Goal: Information Seeking & Learning: Learn about a topic

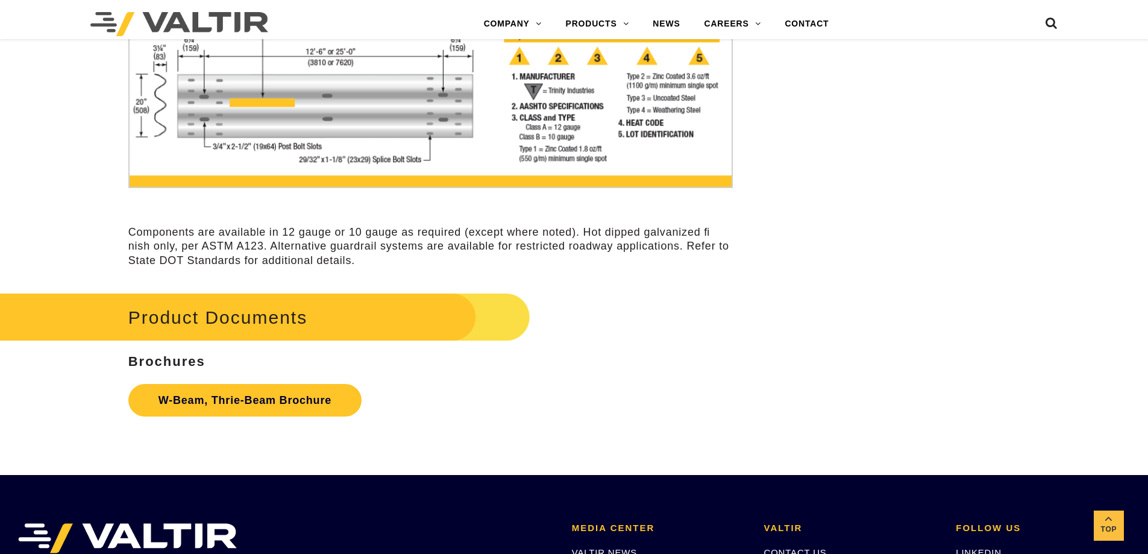
scroll to position [3716, 0]
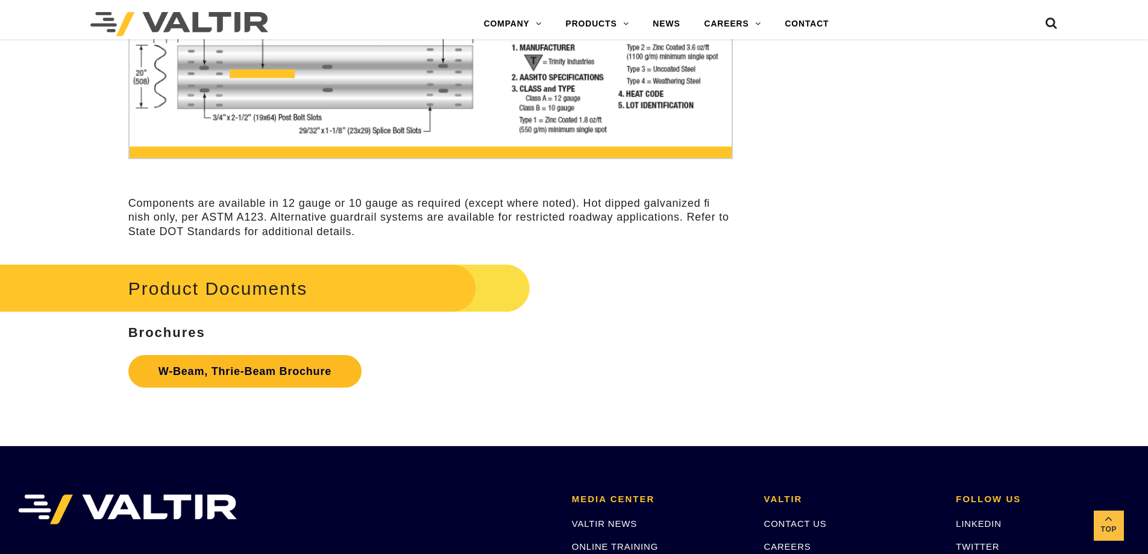
click at [295, 374] on link "W-Beam, Thrie-Beam Brochure" at bounding box center [244, 371] width 233 height 33
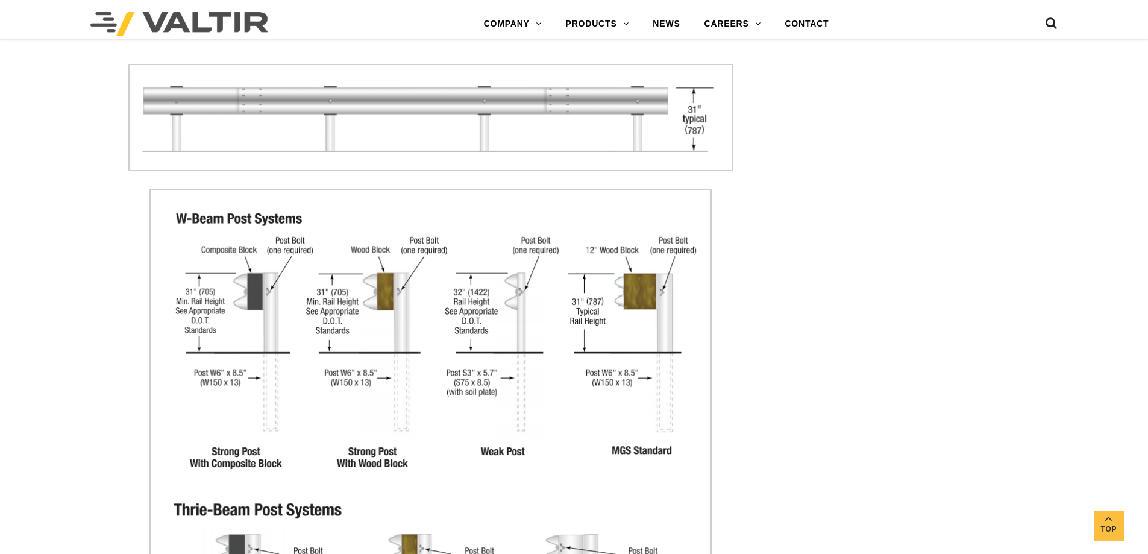
scroll to position [1707, 0]
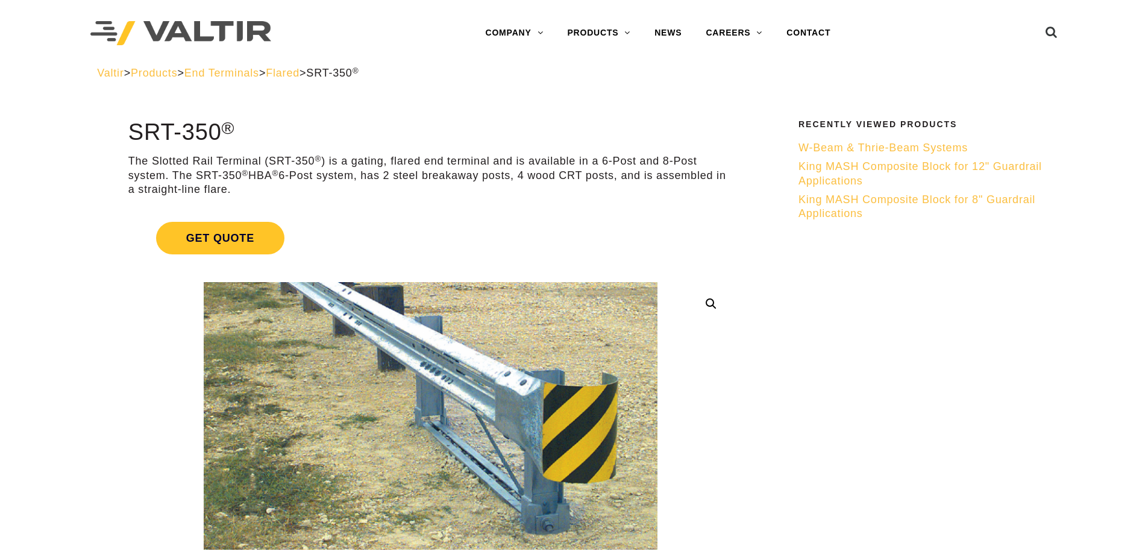
click at [259, 69] on span "End Terminals" at bounding box center [221, 73] width 75 height 12
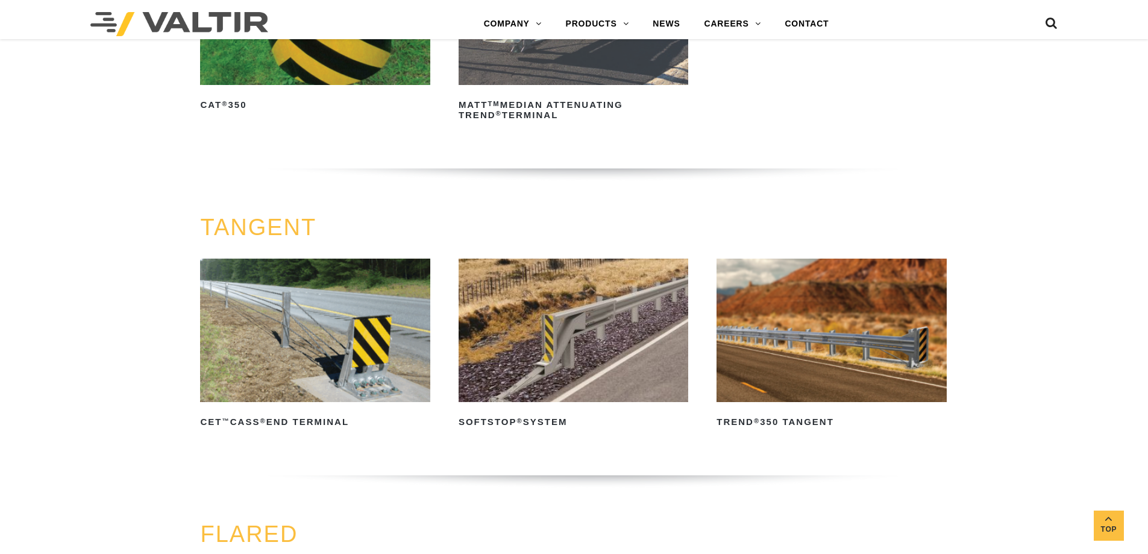
scroll to position [1004, 0]
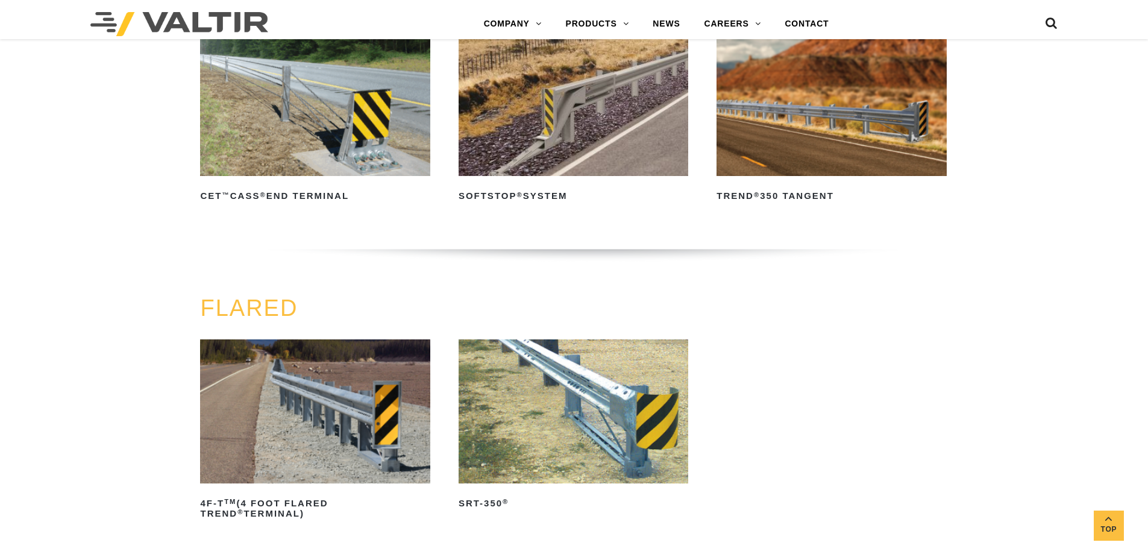
click at [836, 42] on img at bounding box center [831, 104] width 230 height 143
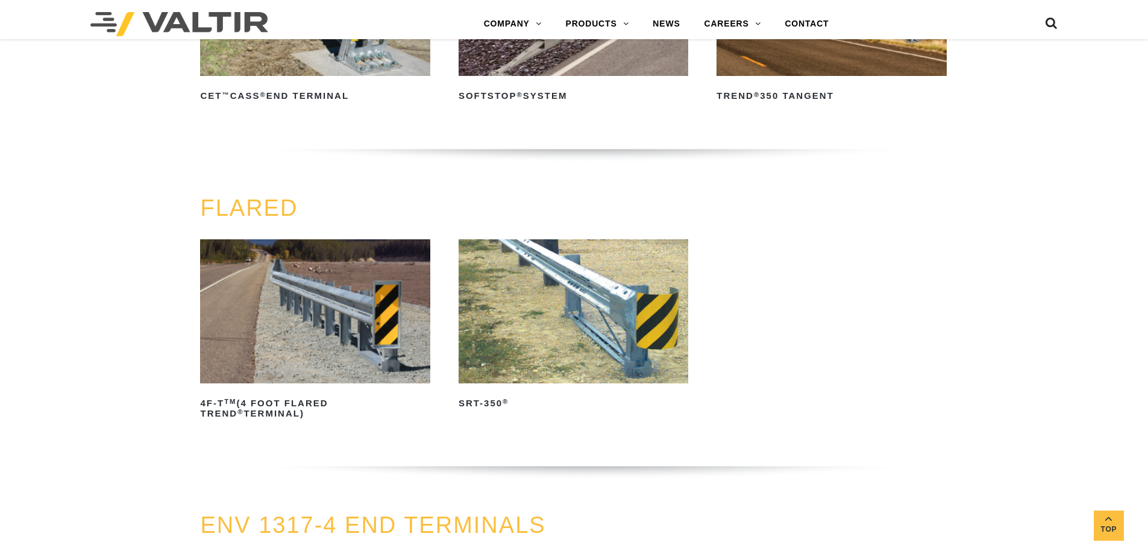
click at [680, 285] on img at bounding box center [574, 310] width 230 height 143
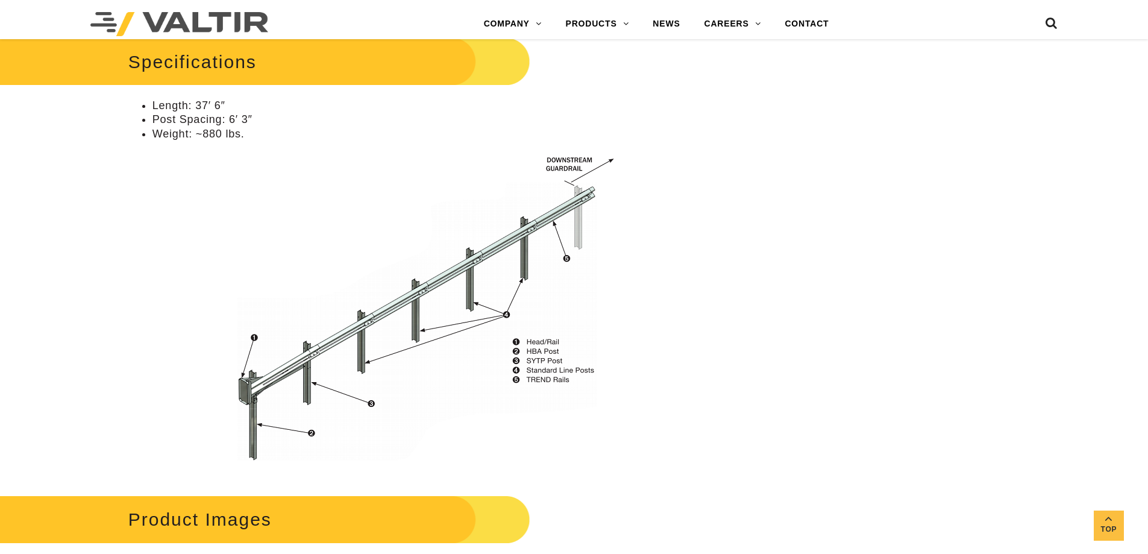
scroll to position [904, 0]
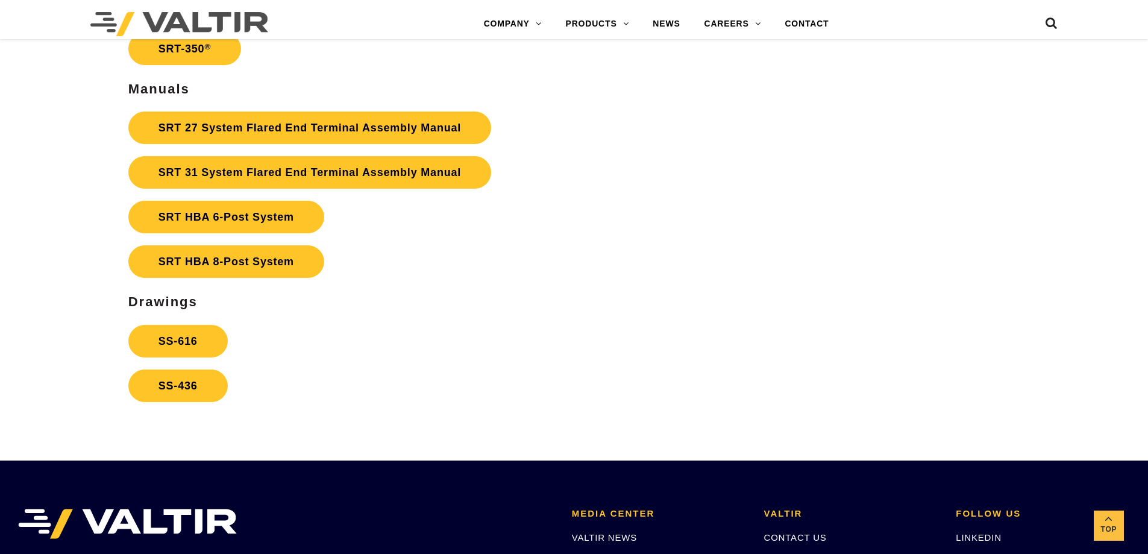
scroll to position [2310, 0]
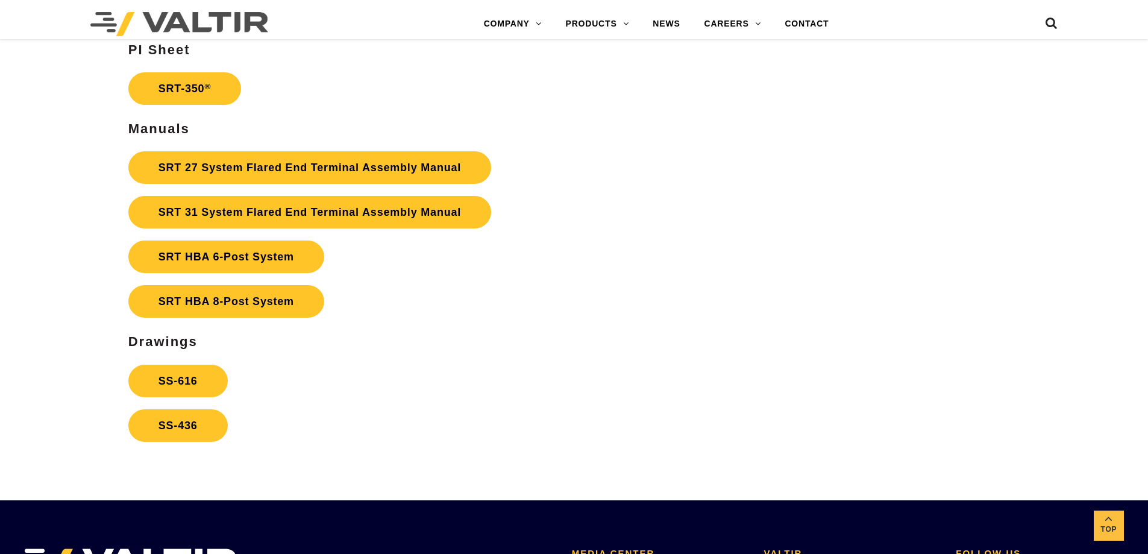
click at [388, 218] on link "SRT 31 System Flared End Terminal Assembly Manual" at bounding box center [309, 212] width 363 height 33
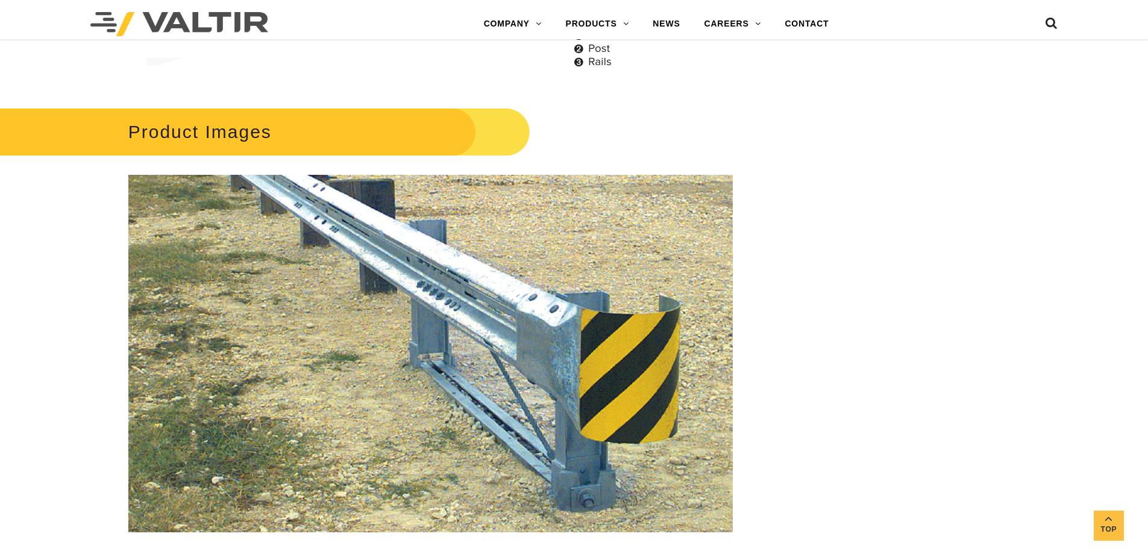
scroll to position [1306, 0]
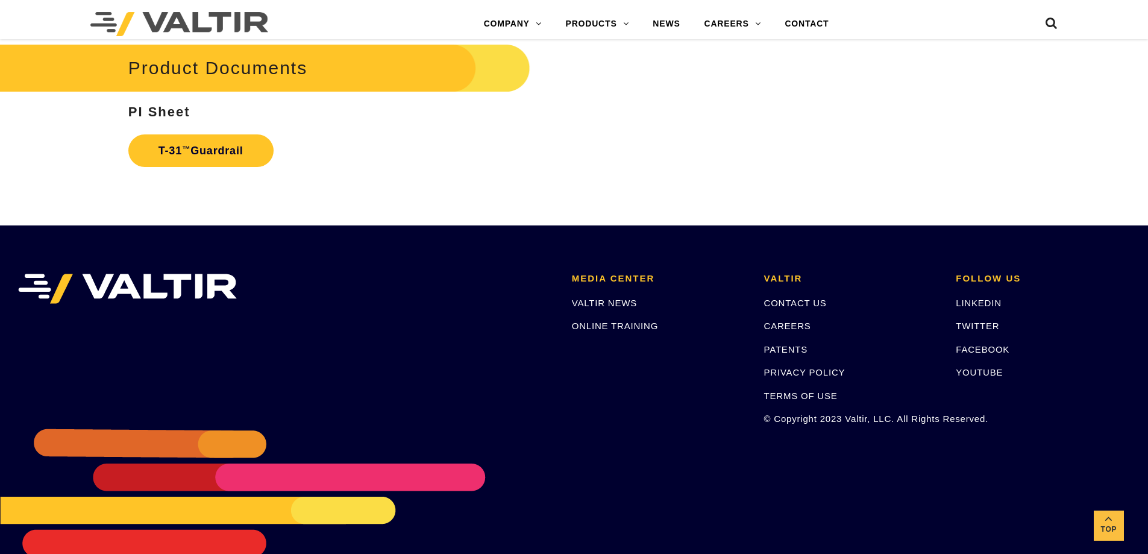
scroll to position [2182, 0]
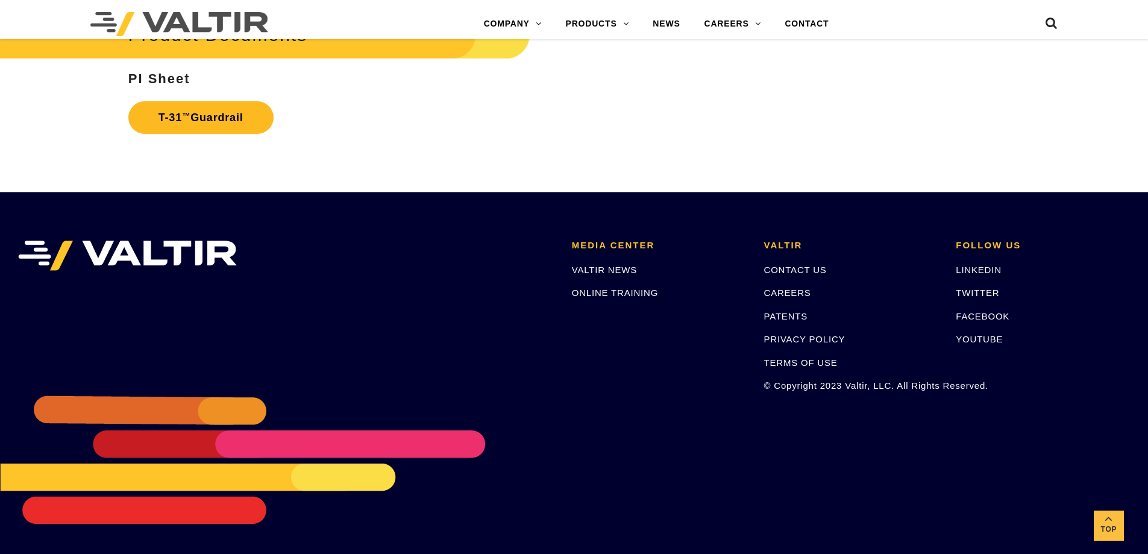
click at [227, 118] on link "T-31 ™ Guardrail" at bounding box center [200, 117] width 145 height 33
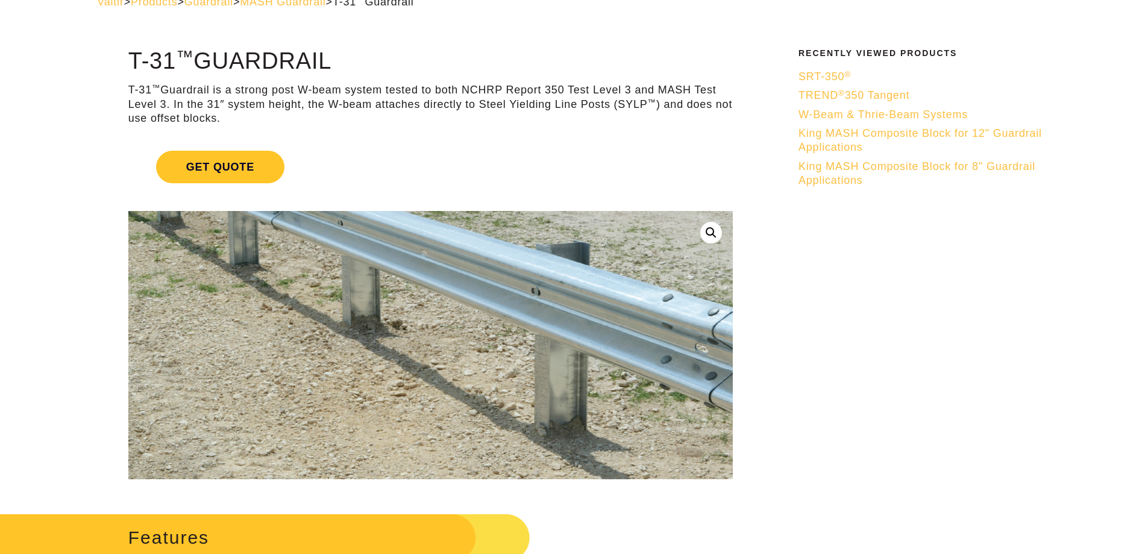
scroll to position [0, 0]
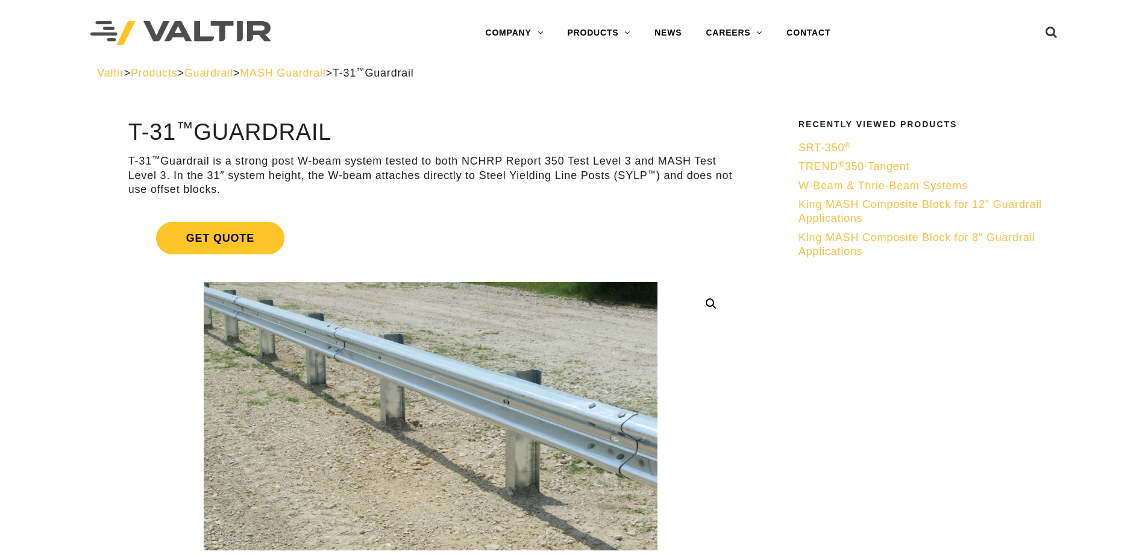
click at [1051, 31] on icon at bounding box center [1051, 35] width 12 height 18
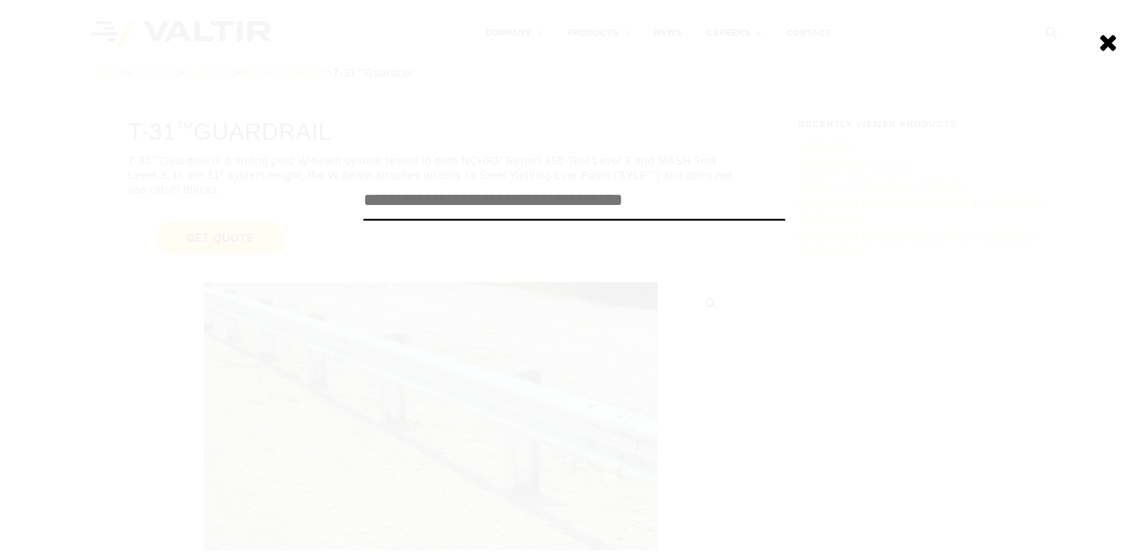
click at [626, 199] on input "search" at bounding box center [574, 201] width 422 height 40
type input "****"
click input "******" at bounding box center [0, 0] width 0 height 0
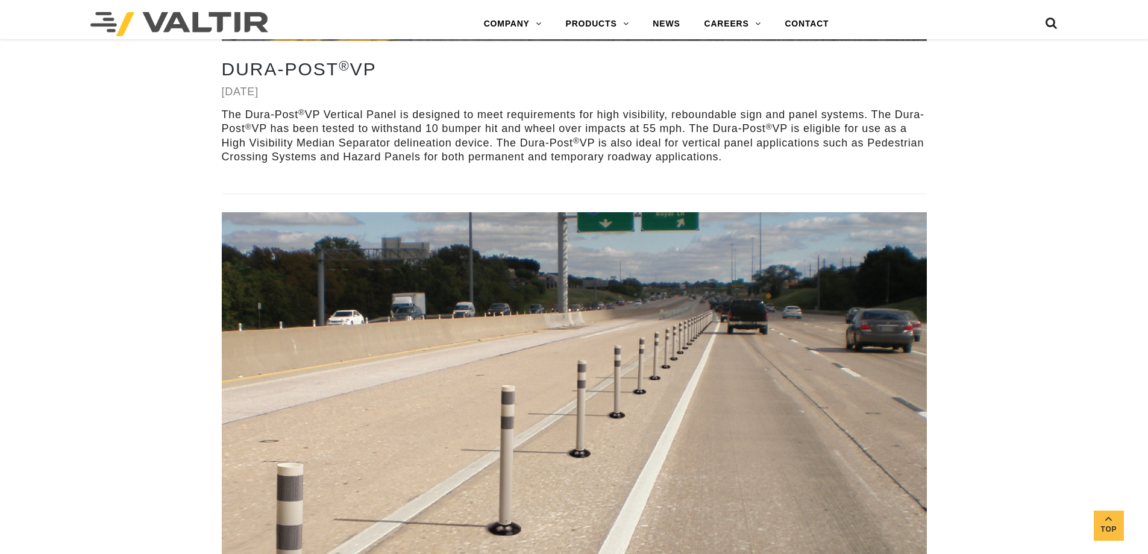
scroll to position [2210, 0]
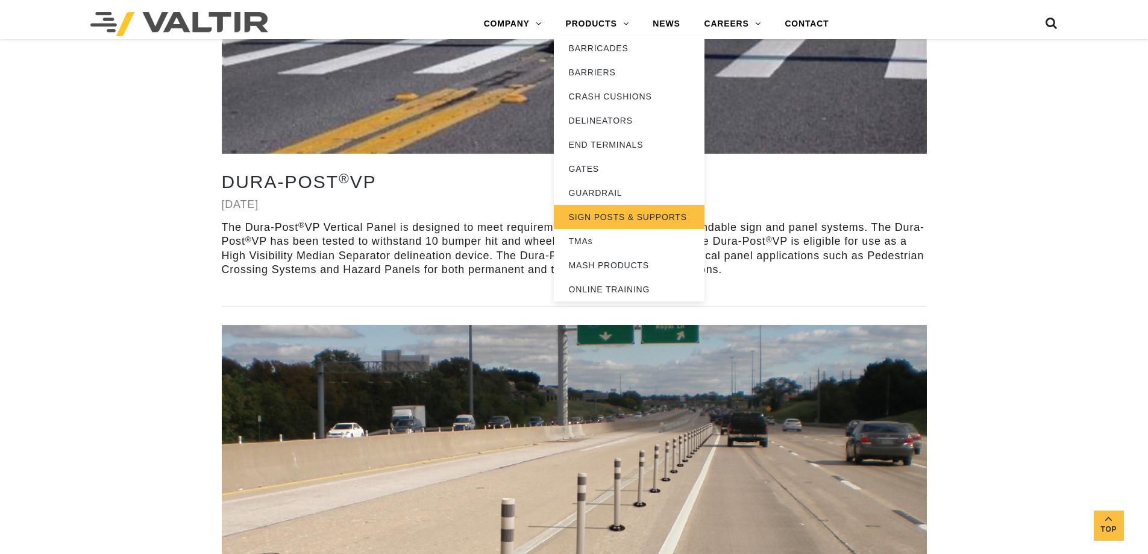
click at [659, 218] on link "SIGN POSTS & SUPPORTS" at bounding box center [629, 217] width 151 height 24
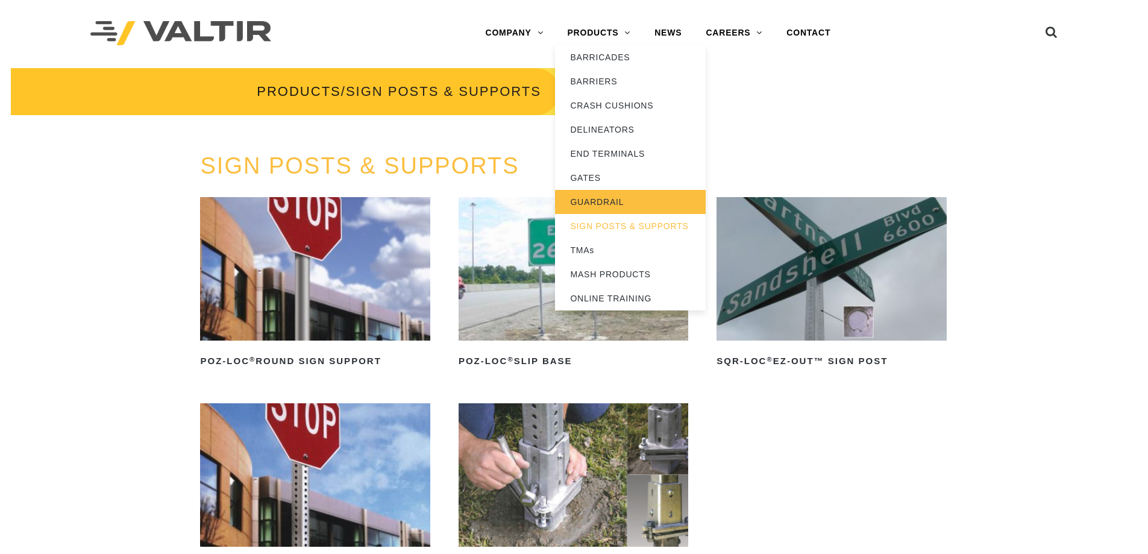
click at [588, 194] on link "GUARDRAIL" at bounding box center [630, 202] width 151 height 24
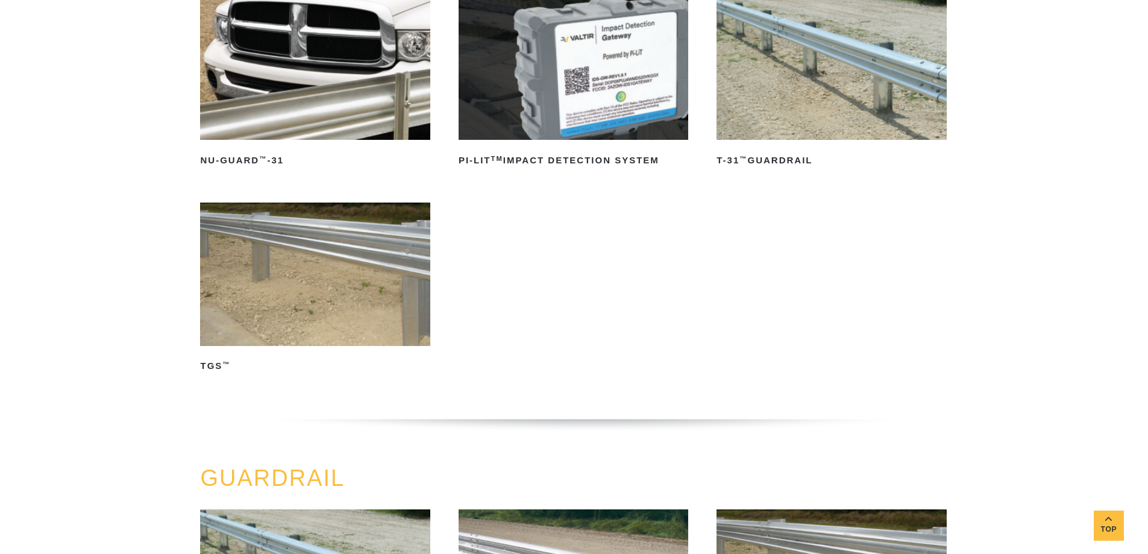
scroll to position [502, 0]
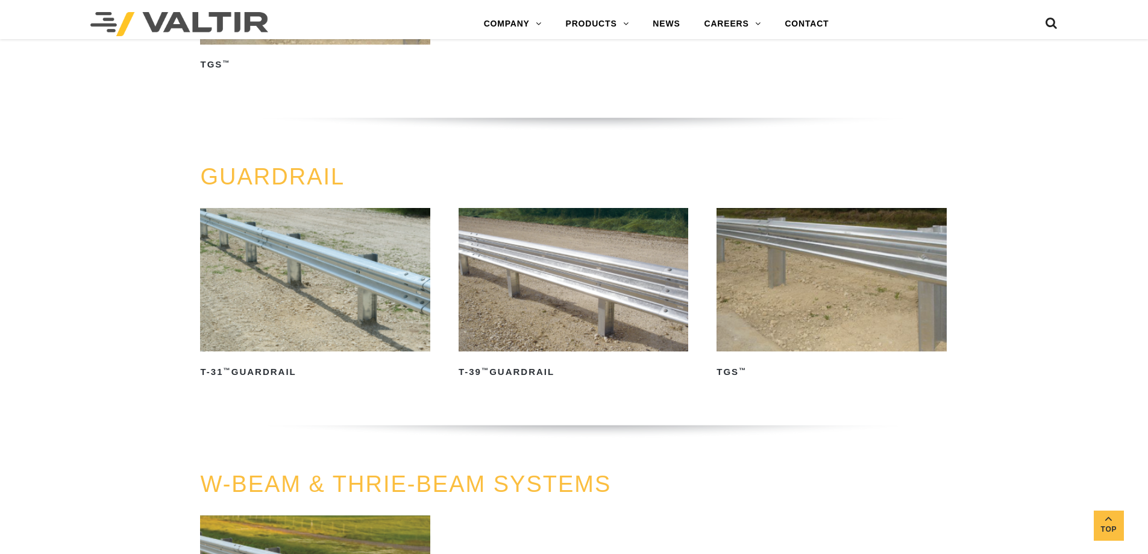
click at [305, 309] on img at bounding box center [315, 279] width 230 height 143
click at [588, 304] on img at bounding box center [574, 279] width 230 height 143
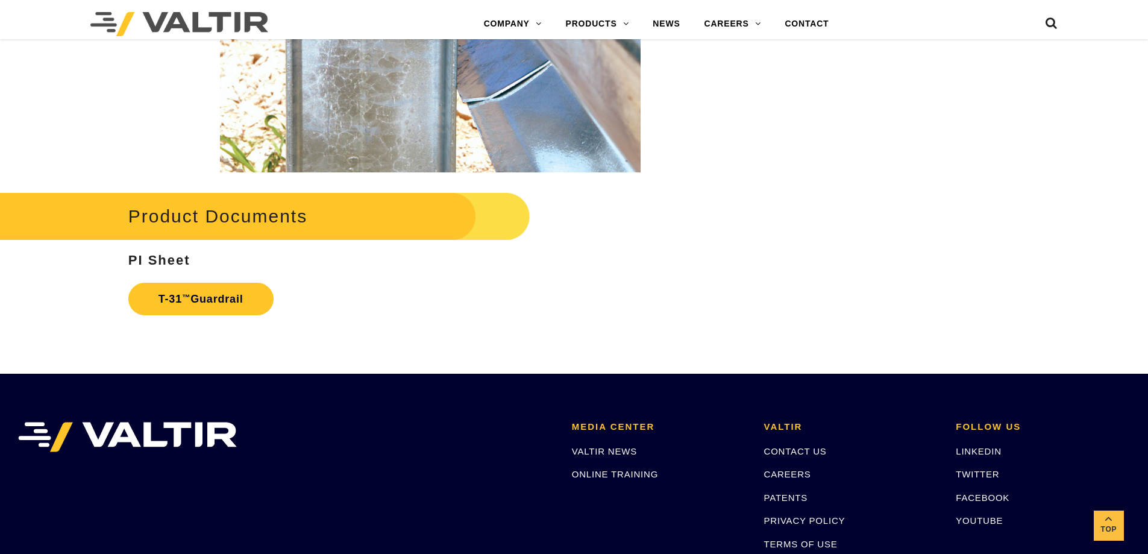
scroll to position [1881, 0]
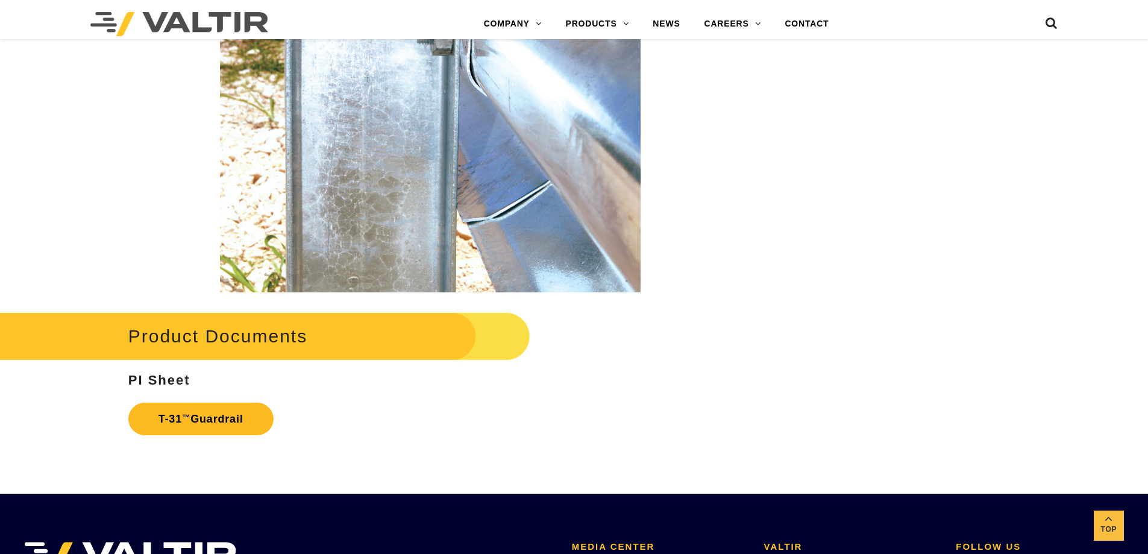
click at [224, 424] on link "T-31 ™ Guardrail" at bounding box center [200, 419] width 145 height 33
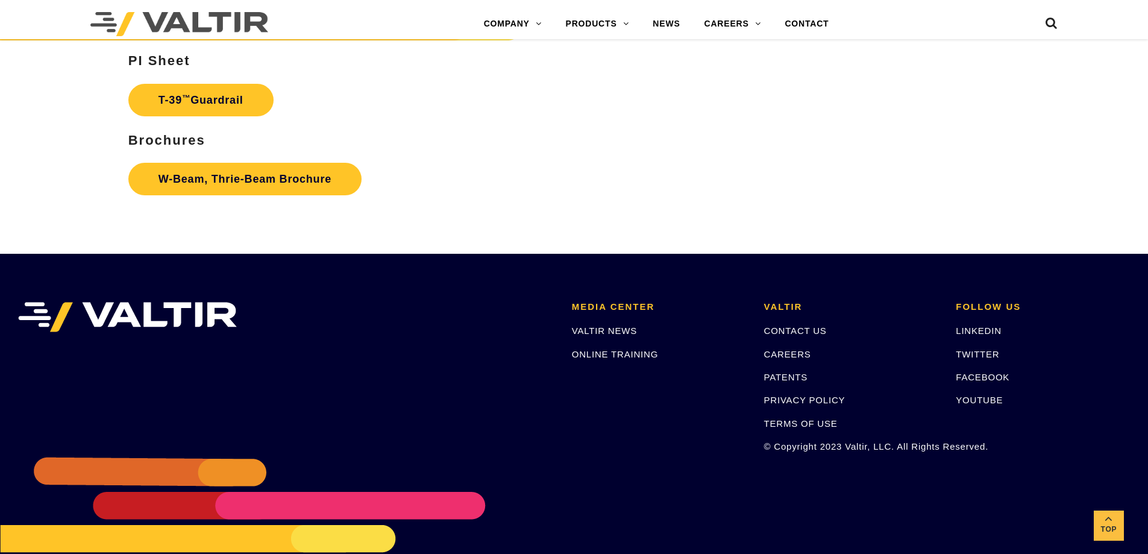
scroll to position [2217, 0]
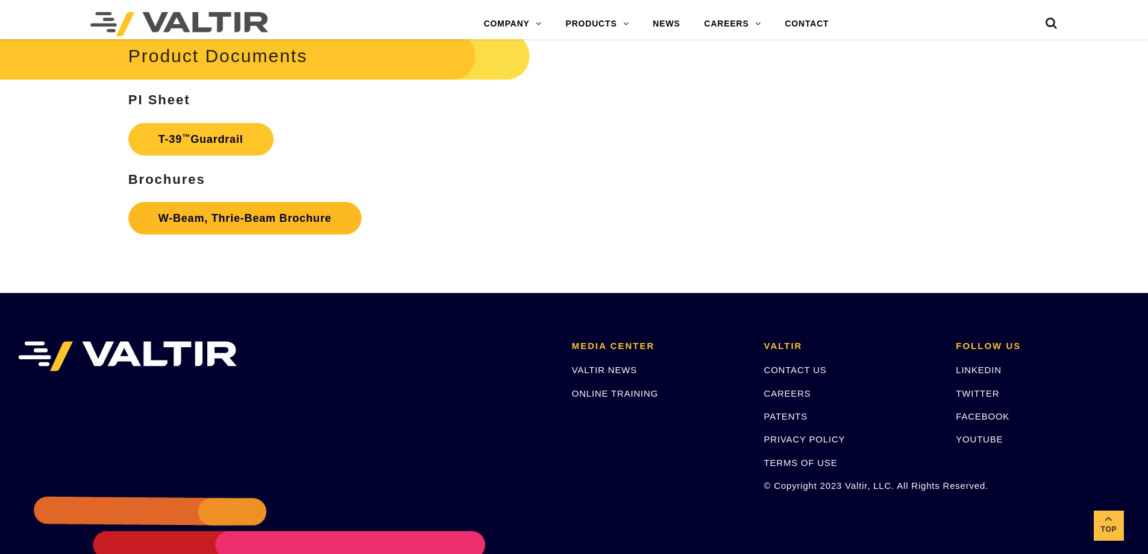
click at [291, 208] on link "W-Beam, Thrie-Beam Brochure" at bounding box center [244, 218] width 233 height 33
click at [198, 146] on link "T-39 ™ Guardrail" at bounding box center [200, 139] width 145 height 33
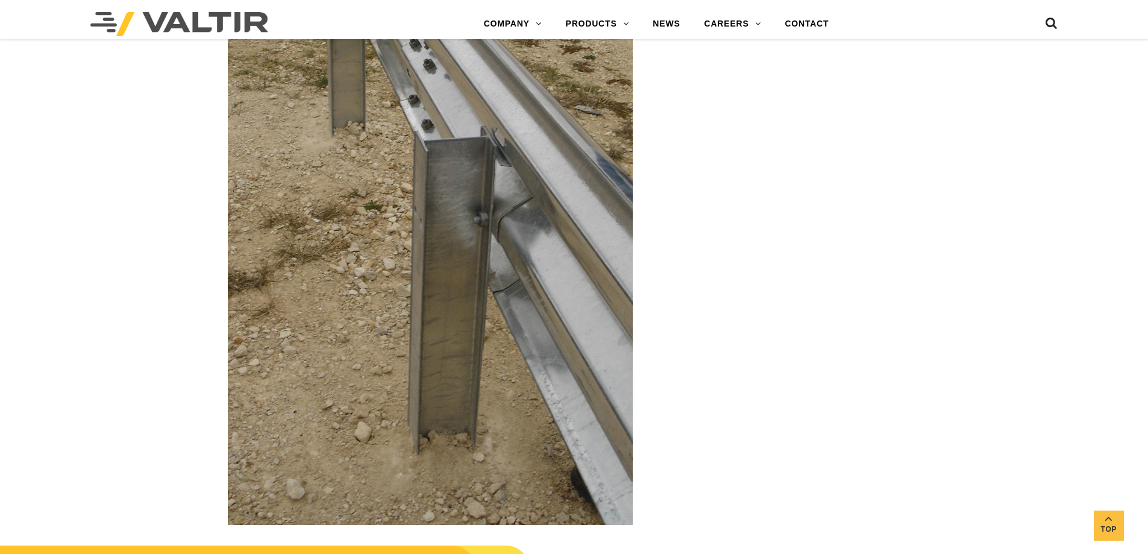
scroll to position [1707, 0]
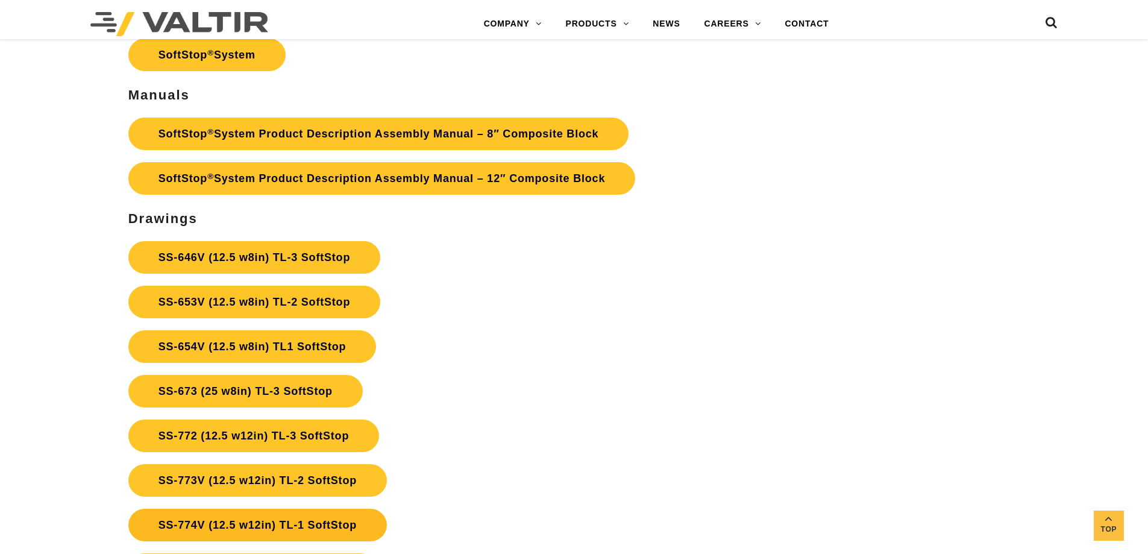
scroll to position [4351, 0]
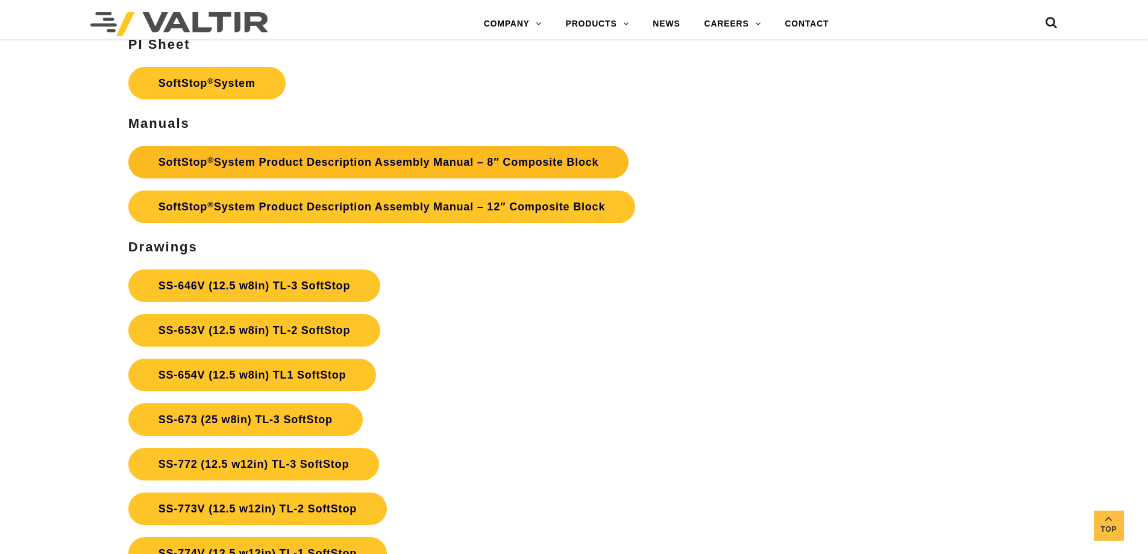
click at [192, 166] on link "SoftStop ® System Product Description Assembly Manual – 8″ Composite Block" at bounding box center [378, 162] width 501 height 33
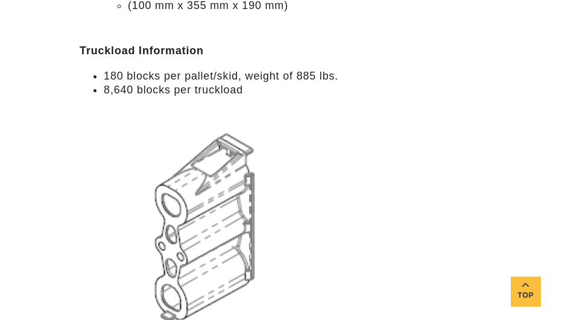
scroll to position [1306, 0]
